Goal: Check status: Check status

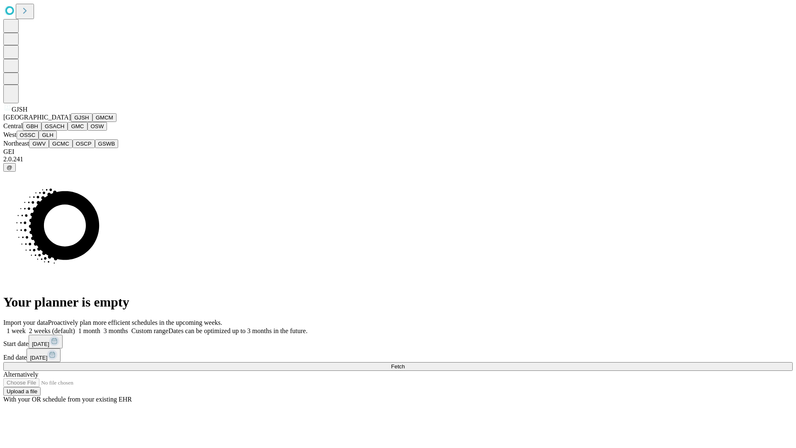
click at [71, 122] on button "GJSH" at bounding box center [82, 117] width 22 height 9
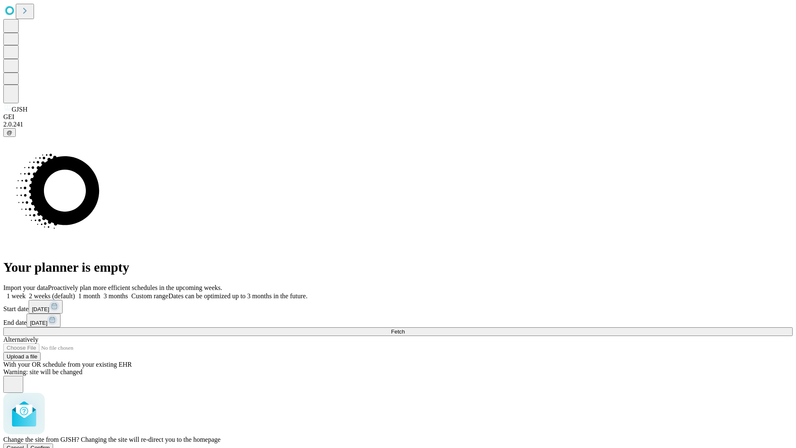
click at [50, 445] on span "Confirm" at bounding box center [40, 448] width 19 height 6
click at [100, 292] on label "1 month" at bounding box center [87, 295] width 25 height 7
click at [405, 328] on span "Fetch" at bounding box center [398, 331] width 14 height 6
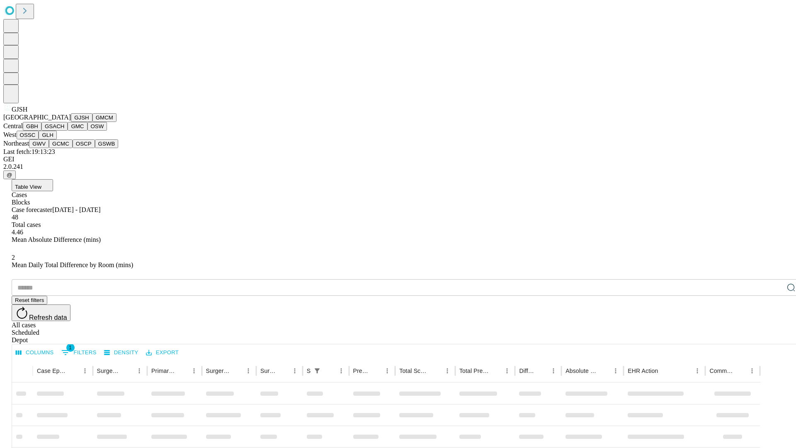
click at [92, 122] on button "GMCM" at bounding box center [104, 117] width 24 height 9
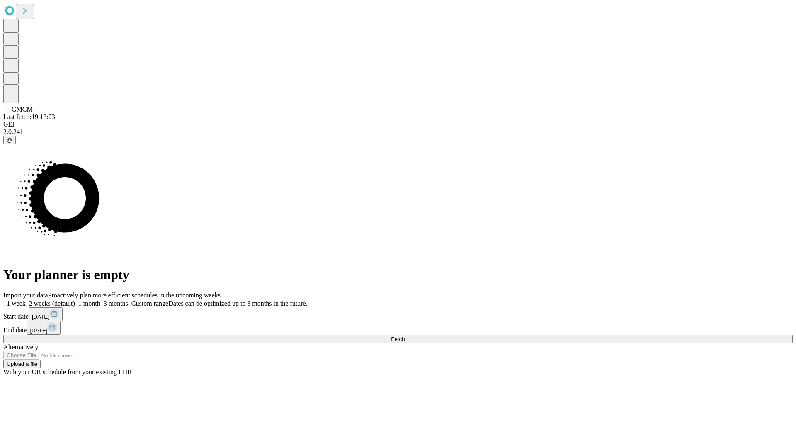
click at [100, 300] on label "1 month" at bounding box center [87, 303] width 25 height 7
click at [405, 336] on span "Fetch" at bounding box center [398, 339] width 14 height 6
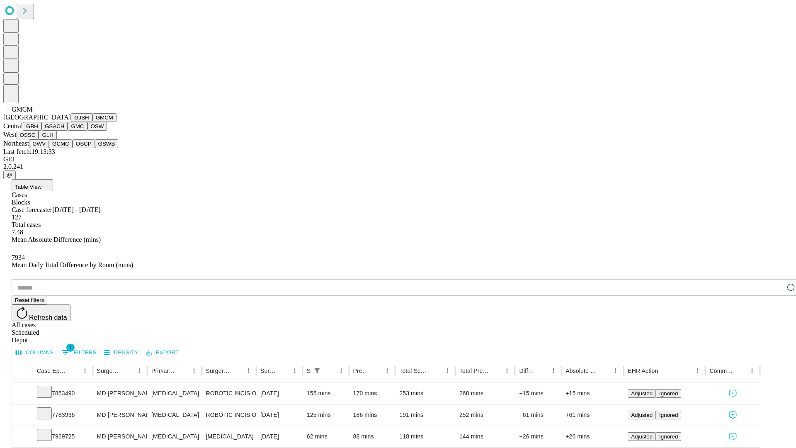
click at [41, 131] on button "GBH" at bounding box center [32, 126] width 19 height 9
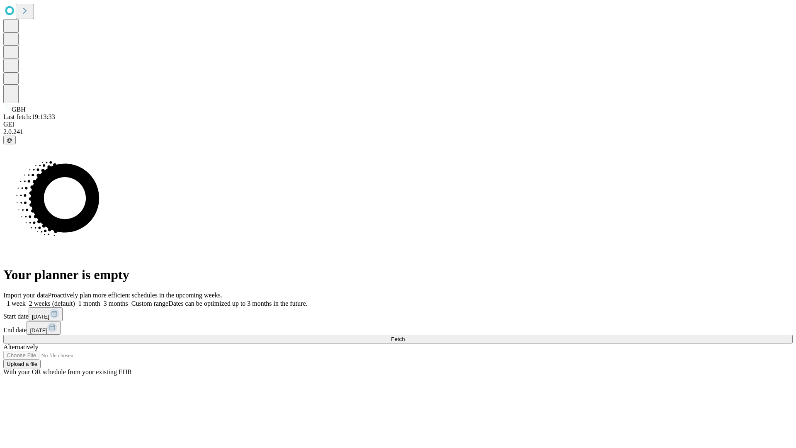
click at [100, 300] on label "1 month" at bounding box center [87, 303] width 25 height 7
click at [405, 336] on span "Fetch" at bounding box center [398, 339] width 14 height 6
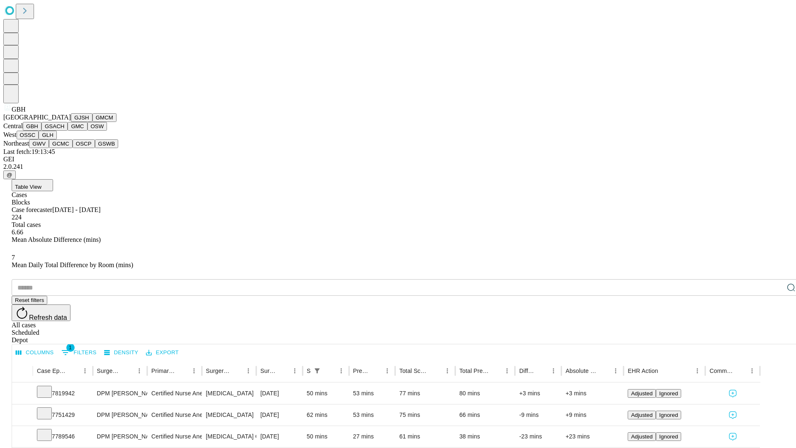
click at [64, 131] on button "GSACH" at bounding box center [54, 126] width 26 height 9
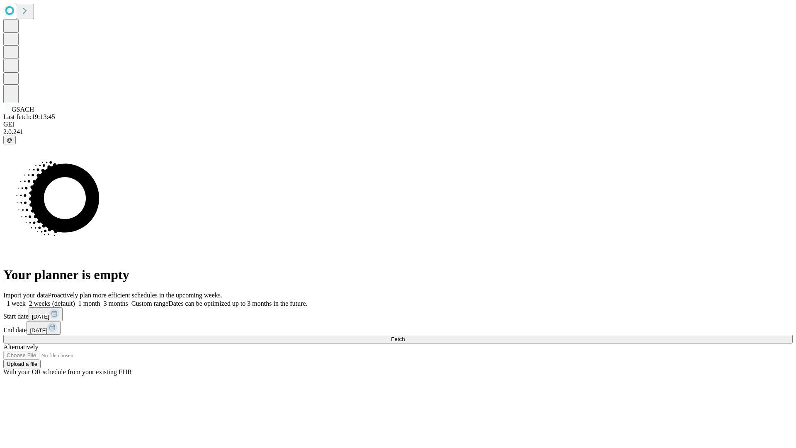
click at [405, 336] on span "Fetch" at bounding box center [398, 339] width 14 height 6
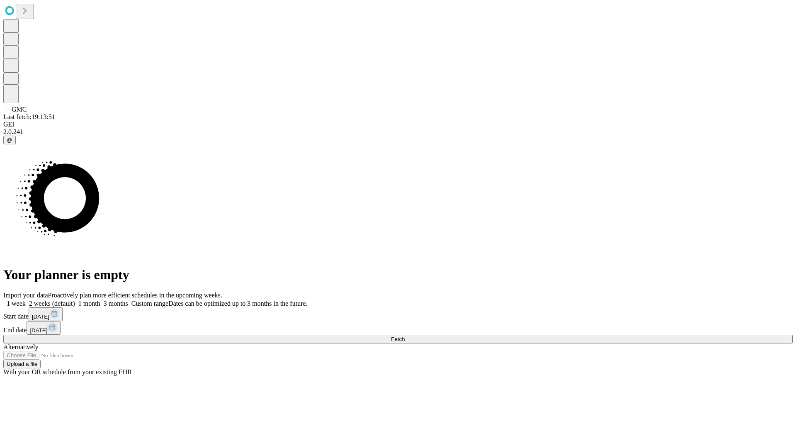
click at [100, 300] on label "1 month" at bounding box center [87, 303] width 25 height 7
click at [405, 336] on span "Fetch" at bounding box center [398, 339] width 14 height 6
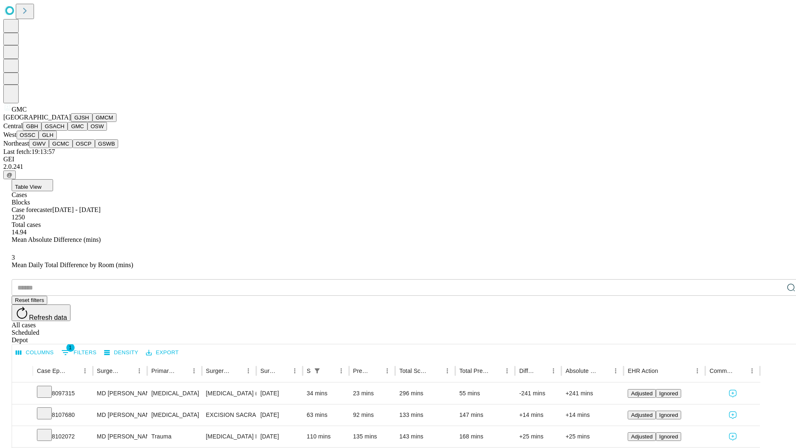
click at [88, 131] on button "OSW" at bounding box center [98, 126] width 20 height 9
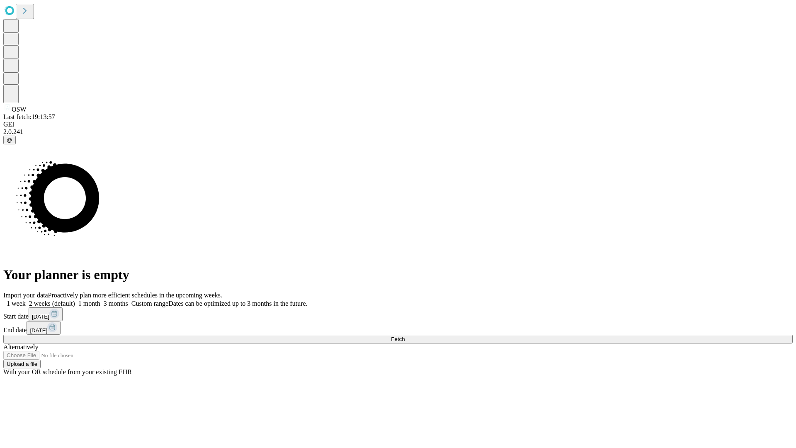
click at [100, 300] on label "1 month" at bounding box center [87, 303] width 25 height 7
click at [405, 336] on span "Fetch" at bounding box center [398, 339] width 14 height 6
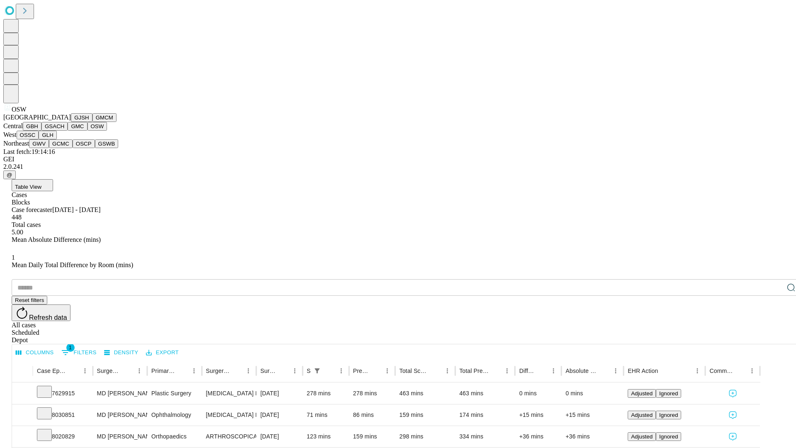
click at [39, 139] on button "OSSC" at bounding box center [28, 135] width 22 height 9
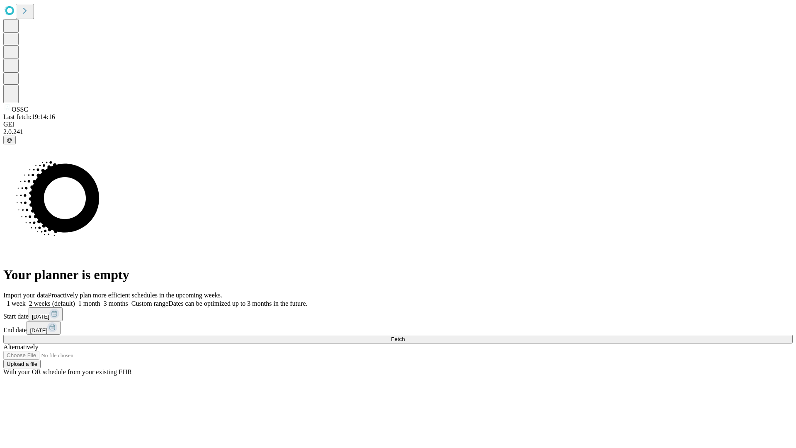
click at [100, 300] on label "1 month" at bounding box center [87, 303] width 25 height 7
click at [405, 336] on span "Fetch" at bounding box center [398, 339] width 14 height 6
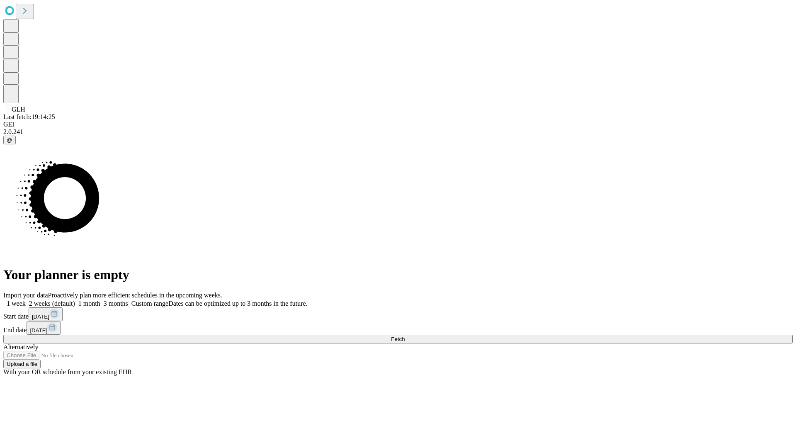
click at [100, 300] on label "1 month" at bounding box center [87, 303] width 25 height 7
click at [405, 336] on span "Fetch" at bounding box center [398, 339] width 14 height 6
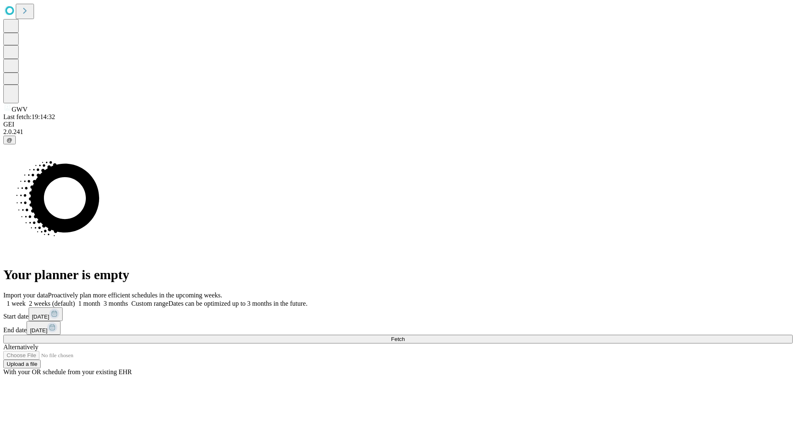
click at [100, 300] on label "1 month" at bounding box center [87, 303] width 25 height 7
click at [405, 336] on span "Fetch" at bounding box center [398, 339] width 14 height 6
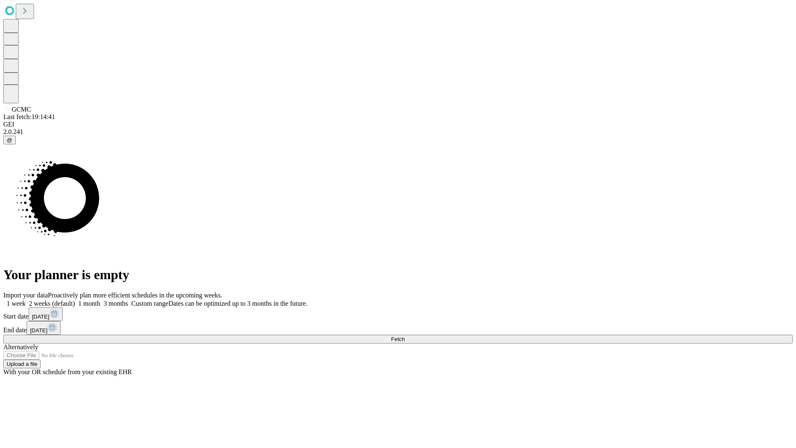
click at [100, 300] on label "1 month" at bounding box center [87, 303] width 25 height 7
click at [405, 336] on span "Fetch" at bounding box center [398, 339] width 14 height 6
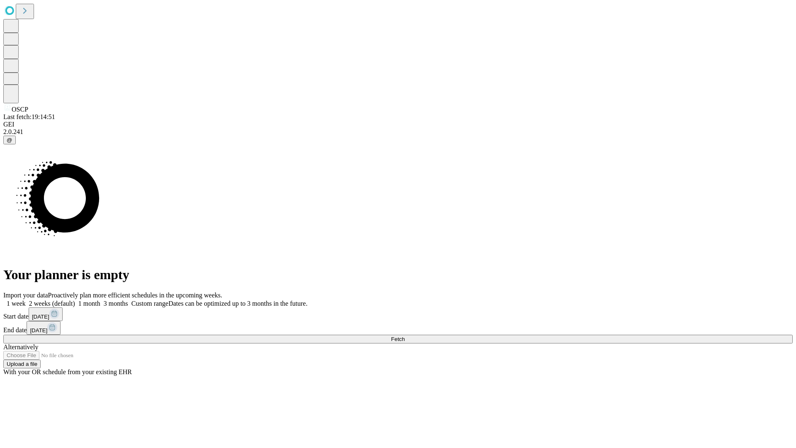
click at [100, 300] on label "1 month" at bounding box center [87, 303] width 25 height 7
click at [405, 336] on span "Fetch" at bounding box center [398, 339] width 14 height 6
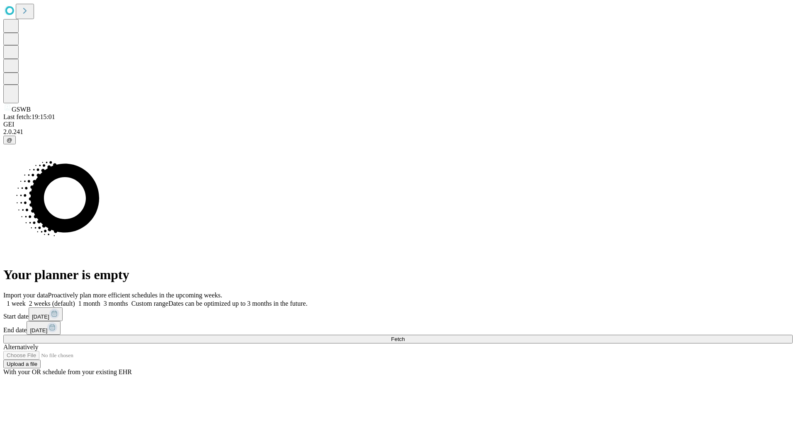
click at [405, 336] on span "Fetch" at bounding box center [398, 339] width 14 height 6
